Goal: Information Seeking & Learning: Understand process/instructions

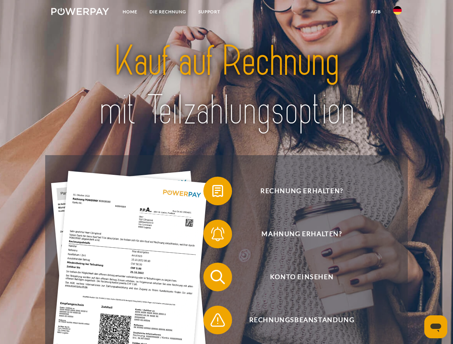
click at [80, 13] on img at bounding box center [80, 11] width 58 height 7
click at [397, 13] on img at bounding box center [397, 10] width 9 height 9
click at [375, 12] on link "agb" at bounding box center [376, 11] width 22 height 13
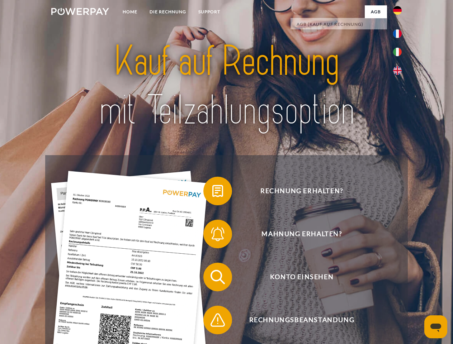
click at [212, 192] on span at bounding box center [207, 191] width 36 height 36
click at [212, 235] on span at bounding box center [207, 234] width 36 height 36
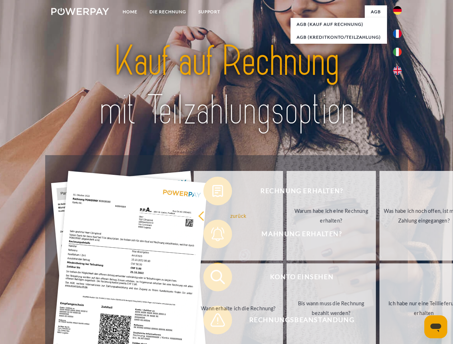
click at [286, 278] on link "Bis wann muss die Rechnung bezahlt werden?" at bounding box center [330, 308] width 89 height 90
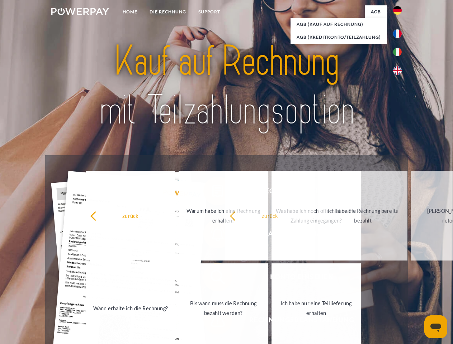
click at [212, 321] on span at bounding box center [207, 320] width 36 height 36
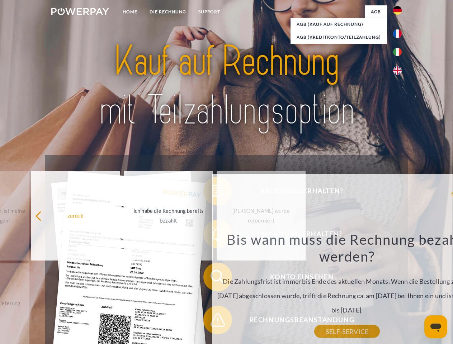
click at [435, 327] on icon "Messaging-Fenster öffnen" at bounding box center [435, 328] width 11 height 9
